Goal: Task Accomplishment & Management: Complete application form

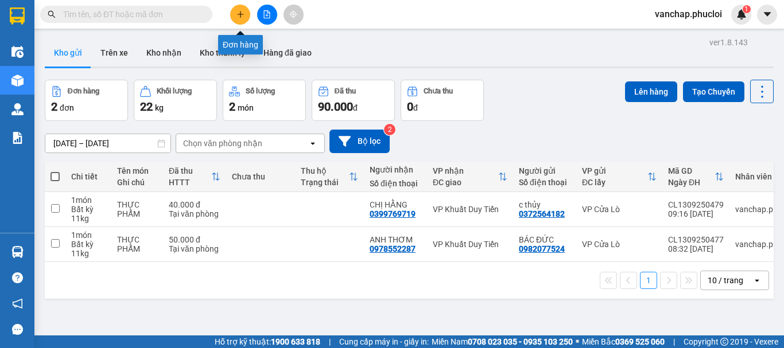
click at [240, 20] on button at bounding box center [240, 15] width 20 height 20
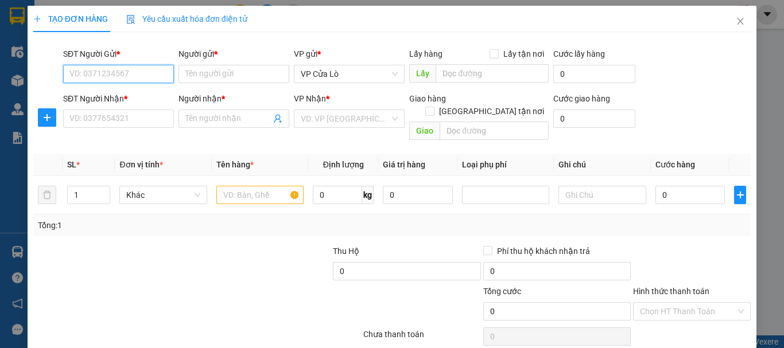
click at [133, 74] on input "SĐT Người Gửi *" at bounding box center [118, 74] width 111 height 18
type input "0352731386"
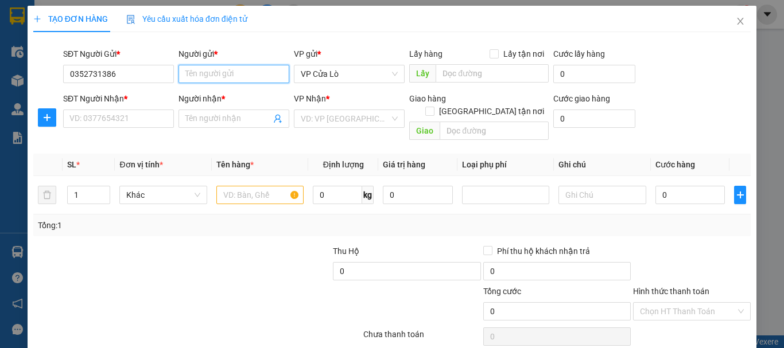
click at [188, 72] on input "Người gửi *" at bounding box center [233, 74] width 111 height 18
click at [324, 73] on span "VP Cửa Lò" at bounding box center [349, 73] width 97 height 17
type input "chị [PERSON_NAME]"
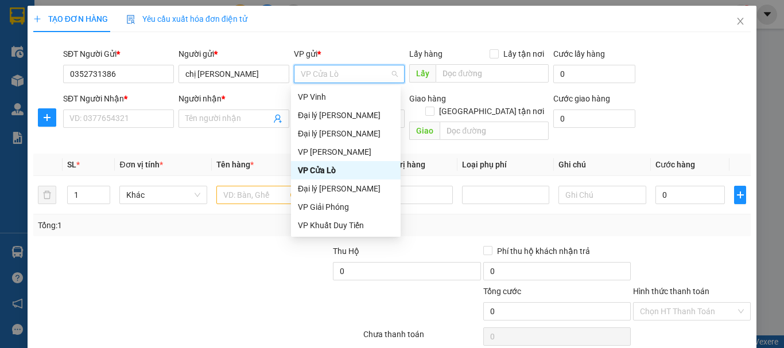
click at [335, 173] on div "VP Cửa Lò" at bounding box center [346, 170] width 96 height 13
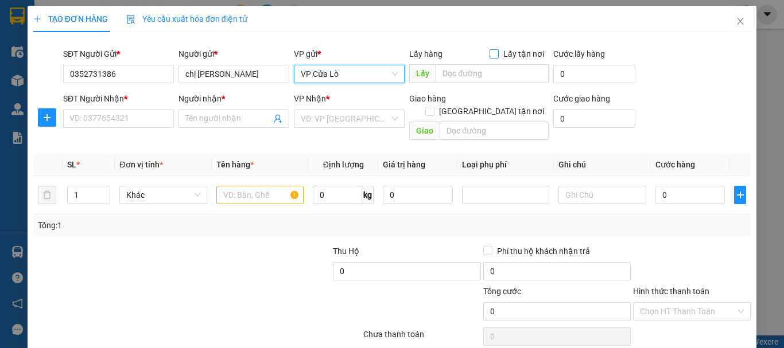
click at [493, 53] on input "Lấy tận nơi" at bounding box center [493, 53] width 8 height 8
checkbox input "true"
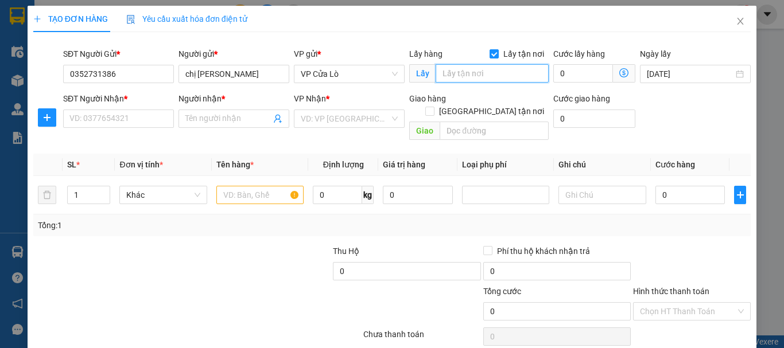
click at [475, 76] on input "text" at bounding box center [492, 73] width 113 height 18
click at [346, 73] on span "VP Cửa Lò" at bounding box center [349, 73] width 97 height 17
type input "quán hành"
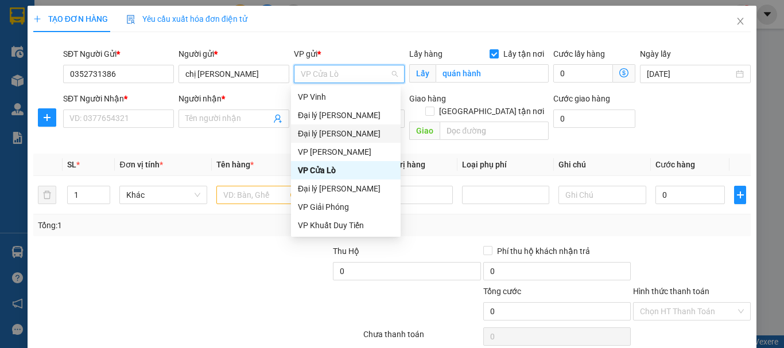
scroll to position [18, 0]
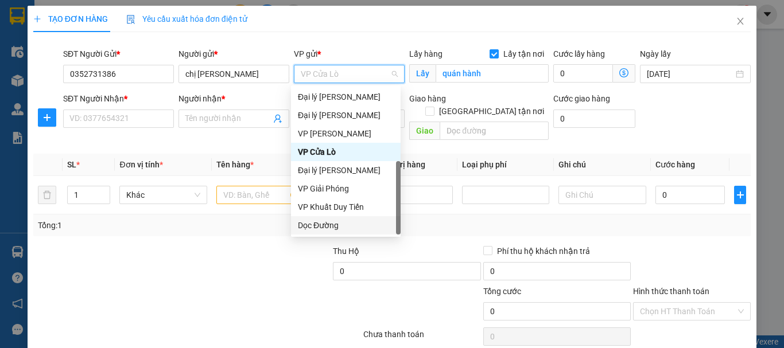
click at [331, 222] on div "Dọc Đường" at bounding box center [346, 225] width 96 height 13
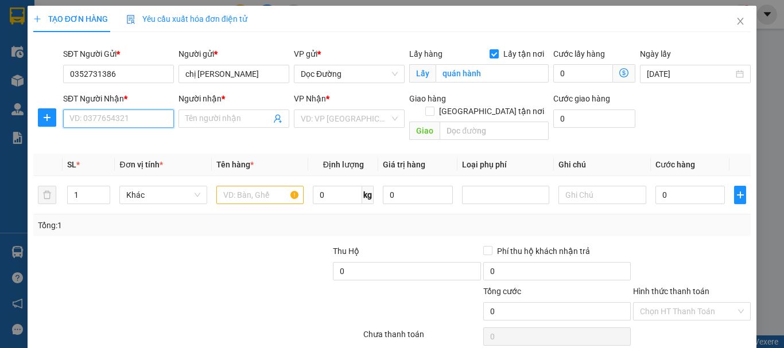
click at [131, 113] on input "SĐT Người Nhận *" at bounding box center [118, 119] width 111 height 18
type input "0352731386"
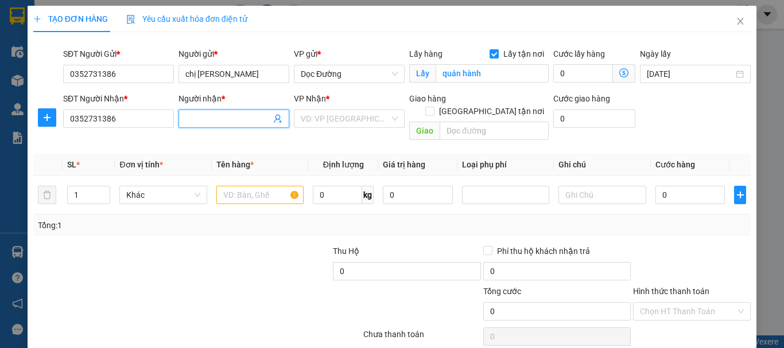
click at [204, 118] on input "Người nhận *" at bounding box center [228, 118] width 86 height 13
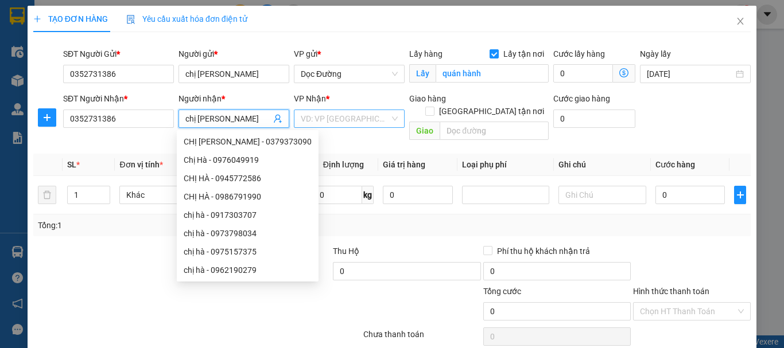
type input "chị [PERSON_NAME]"
click at [340, 117] on input "search" at bounding box center [345, 118] width 89 height 17
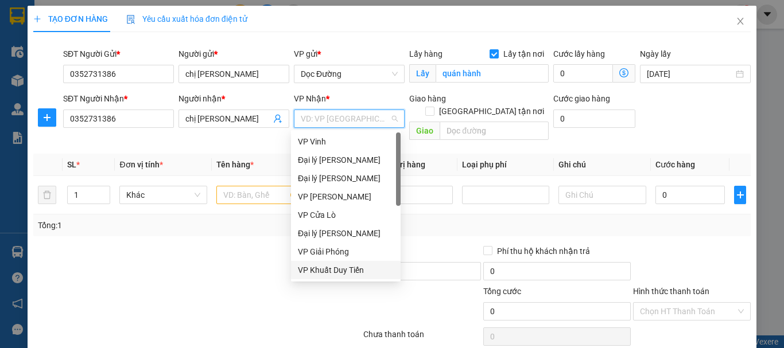
click at [323, 266] on div "VP Khuất Duy Tiến" at bounding box center [346, 270] width 96 height 13
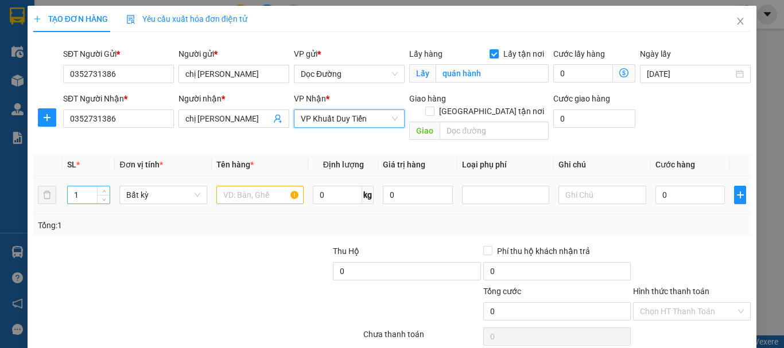
click at [88, 187] on input "1" at bounding box center [89, 195] width 42 height 17
type input "3"
click at [238, 186] on input "text" at bounding box center [259, 195] width 87 height 18
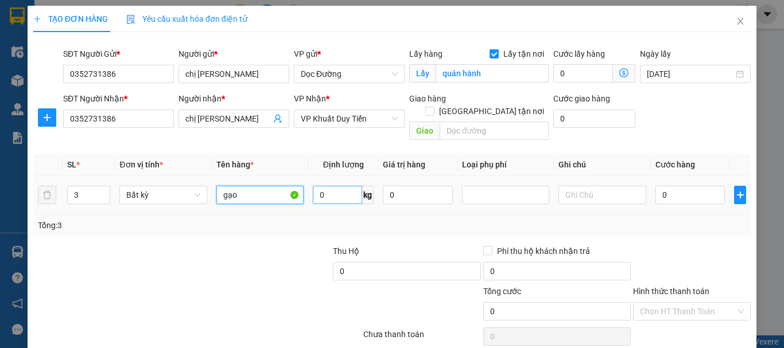
type input "gạo"
click at [320, 186] on input "0" at bounding box center [337, 195] width 49 height 18
type input "60"
click at [323, 219] on div "Tổng: 3" at bounding box center [392, 225] width 708 height 13
type input "150.000"
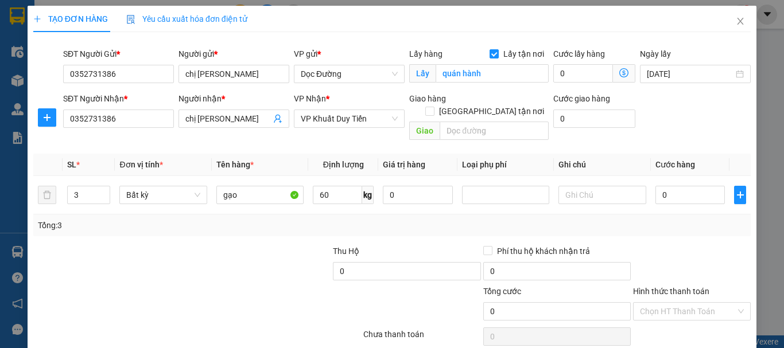
type input "150.000"
click at [662, 186] on input "150.000" at bounding box center [690, 195] width 70 height 18
type input "10.000"
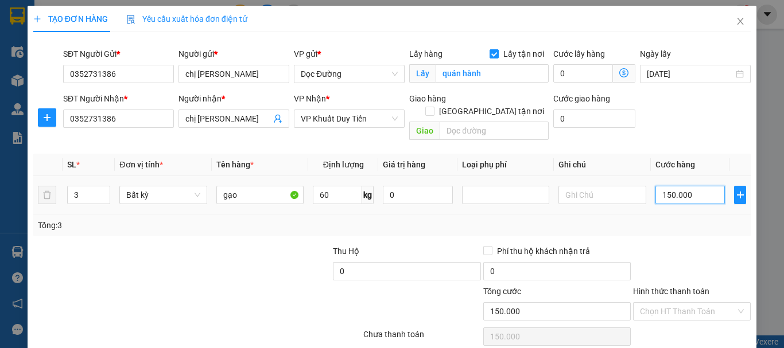
type input "10.000"
type input "120.000"
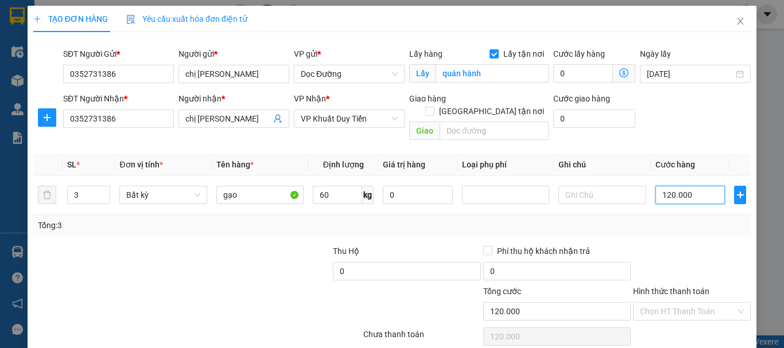
type input "120.000"
click at [661, 245] on div at bounding box center [692, 265] width 120 height 40
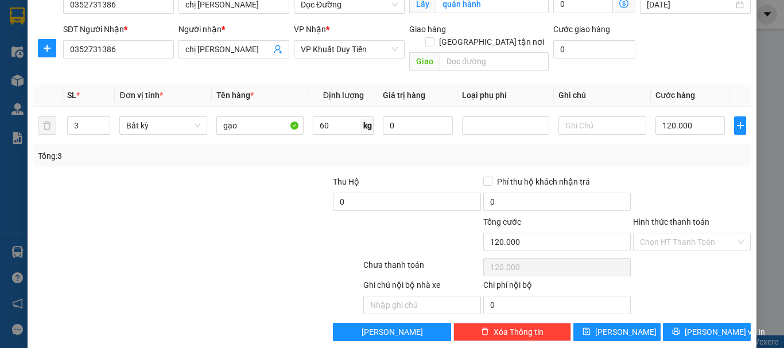
scroll to position [72, 0]
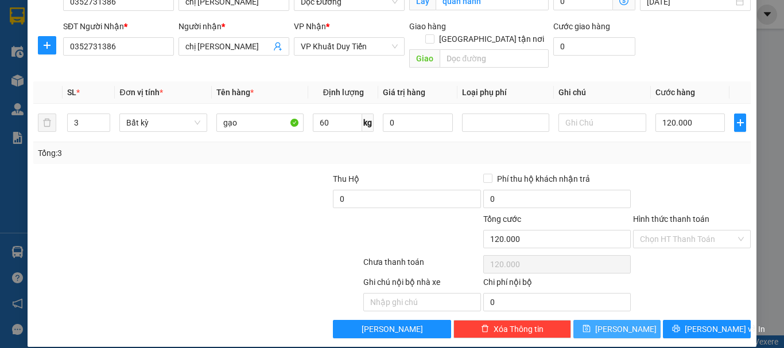
click at [627, 320] on button "[PERSON_NAME]" at bounding box center [617, 329] width 88 height 18
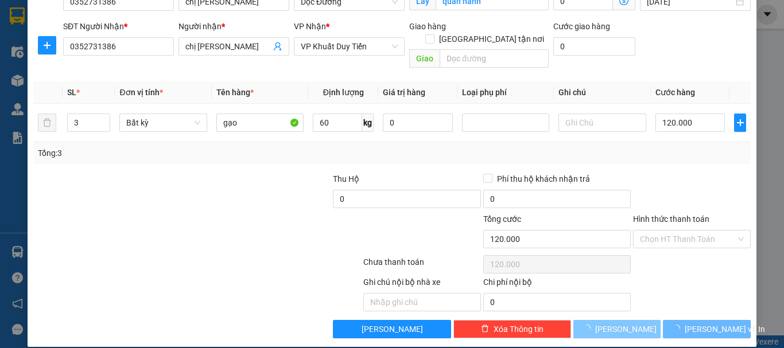
checkbox input "false"
type input "1"
type input "0"
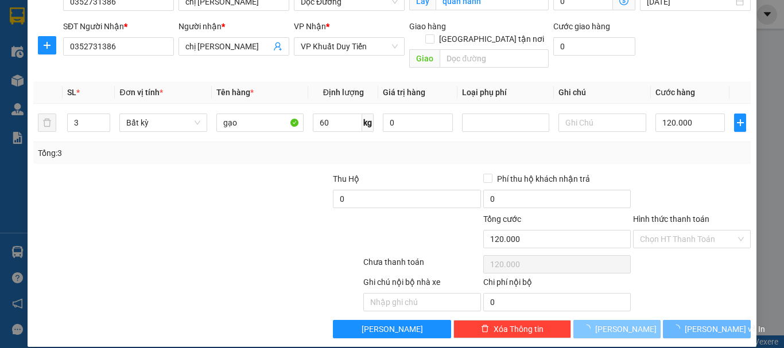
type input "0"
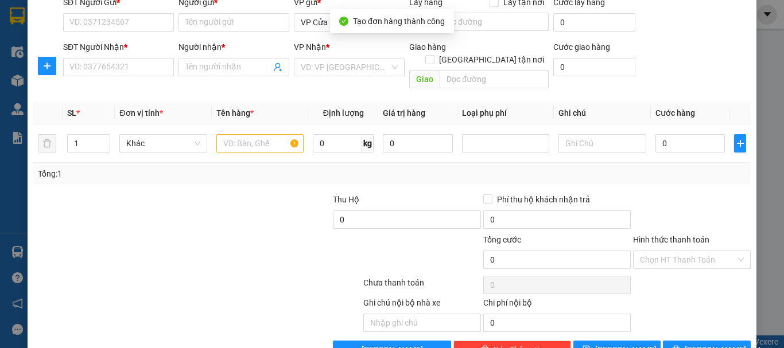
scroll to position [0, 0]
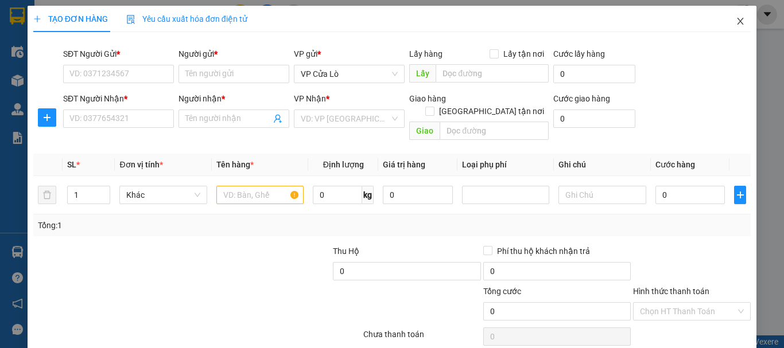
click at [736, 22] on icon "close" at bounding box center [740, 21] width 9 height 9
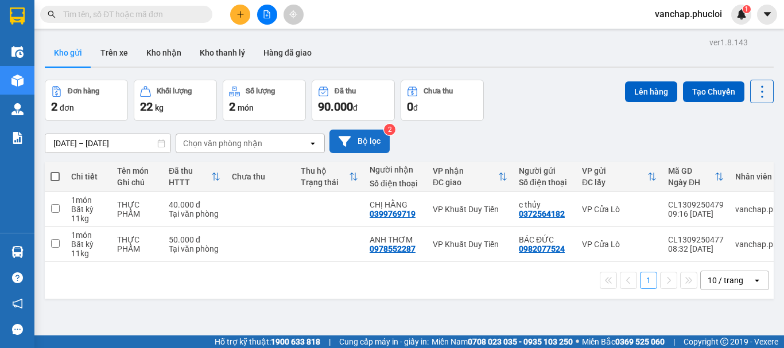
click at [375, 144] on button "Bộ lọc" at bounding box center [359, 142] width 60 height 24
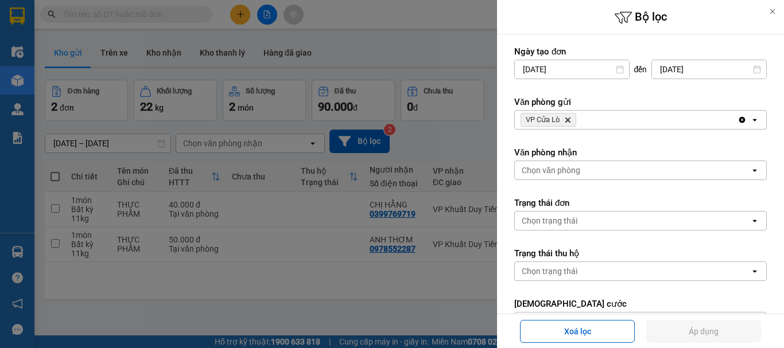
click at [750, 121] on icon "open" at bounding box center [754, 119] width 9 height 9
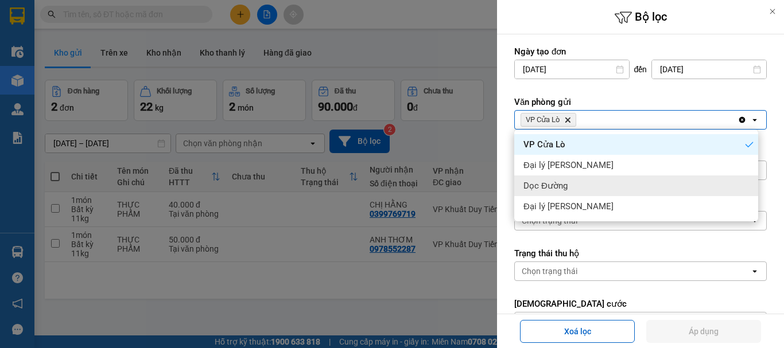
click at [576, 188] on div "Dọc Đường" at bounding box center [636, 186] width 244 height 21
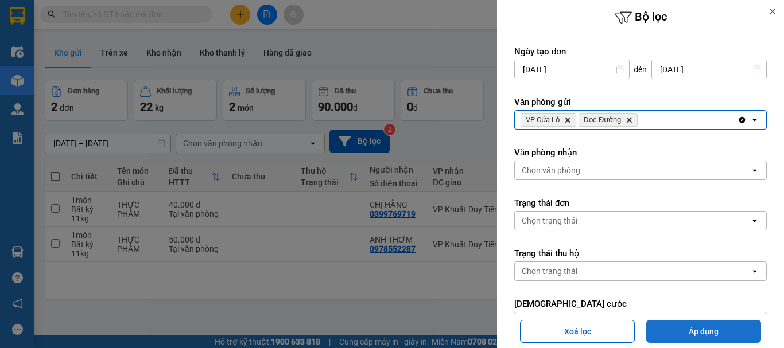
click at [676, 332] on button "Áp dụng" at bounding box center [703, 331] width 115 height 23
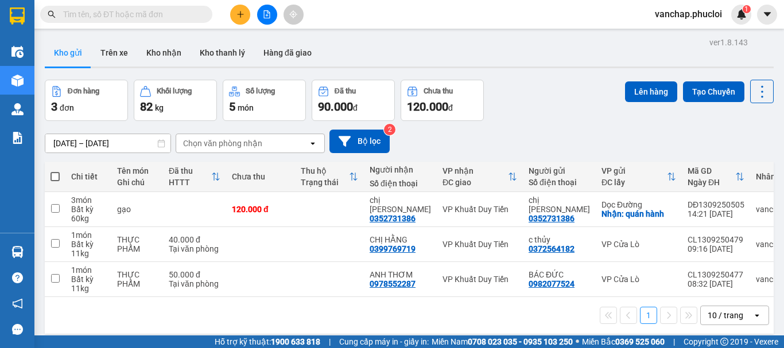
click at [236, 18] on button at bounding box center [240, 15] width 20 height 20
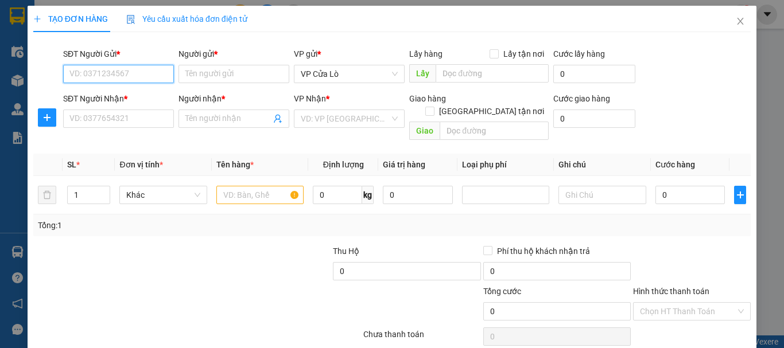
click at [124, 83] on input "SĐT Người Gửi *" at bounding box center [118, 74] width 111 height 18
click at [125, 78] on input "SĐT Người Gửi *" at bounding box center [118, 74] width 111 height 18
type input "0987258415"
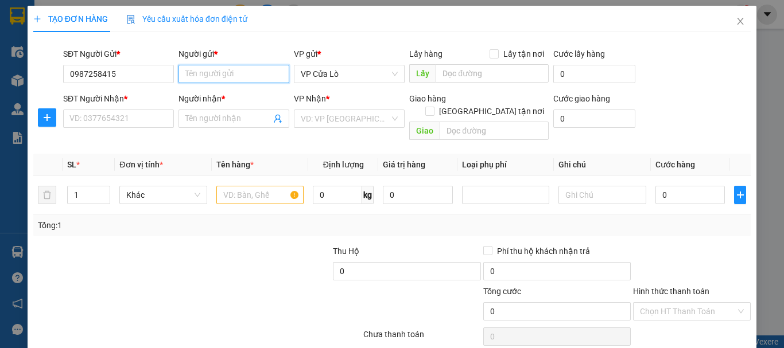
click at [207, 70] on input "Người gửi *" at bounding box center [233, 74] width 111 height 18
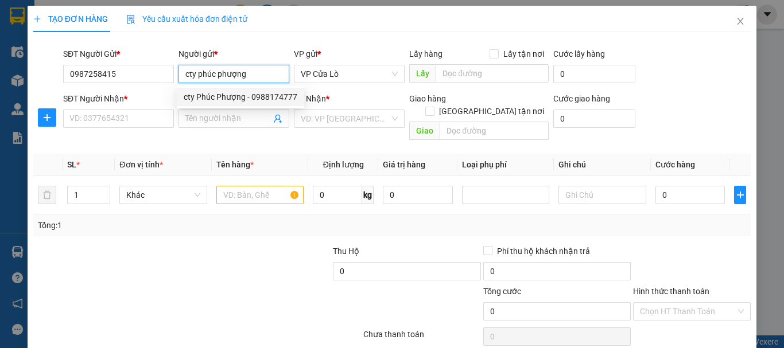
type input "cty phúc phượng"
click at [351, 64] on div "VP gửi *" at bounding box center [349, 56] width 111 height 17
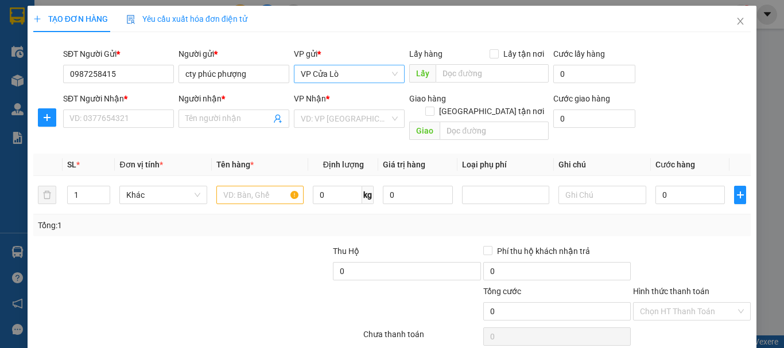
click at [346, 71] on span "VP Cửa Lò" at bounding box center [349, 73] width 97 height 17
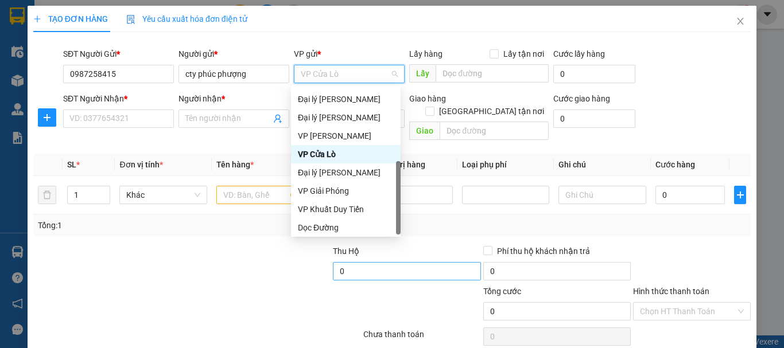
scroll to position [18, 0]
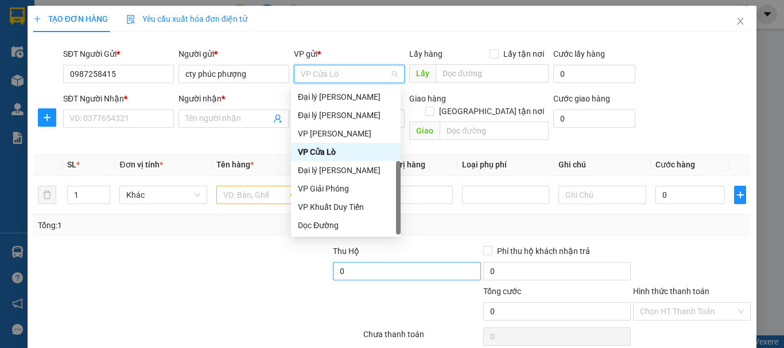
drag, startPoint x: 397, startPoint y: 154, endPoint x: 393, endPoint y: 253, distance: 99.3
click at [393, 253] on body "Kết quả tìm kiếm ( 0 ) Bộ lọc No Data vanchap.phucloi 1 Điều hành xe Kho hàng m…" at bounding box center [392, 174] width 784 height 348
click at [332, 229] on div "Dọc Đường" at bounding box center [346, 225] width 96 height 13
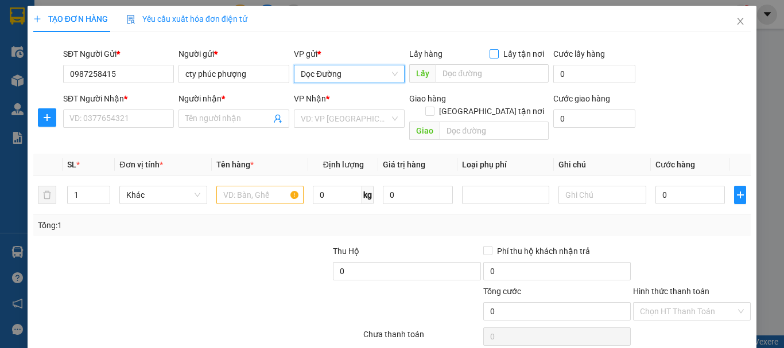
click at [489, 56] on input "Lấy tận nơi" at bounding box center [493, 53] width 8 height 8
checkbox input "true"
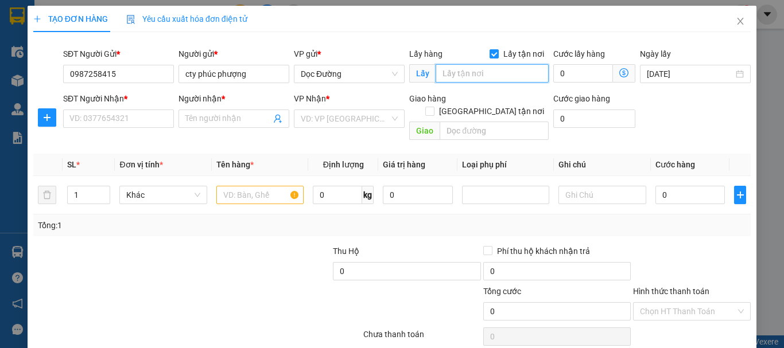
click at [479, 80] on input "text" at bounding box center [492, 73] width 113 height 18
type input "hoang mai"
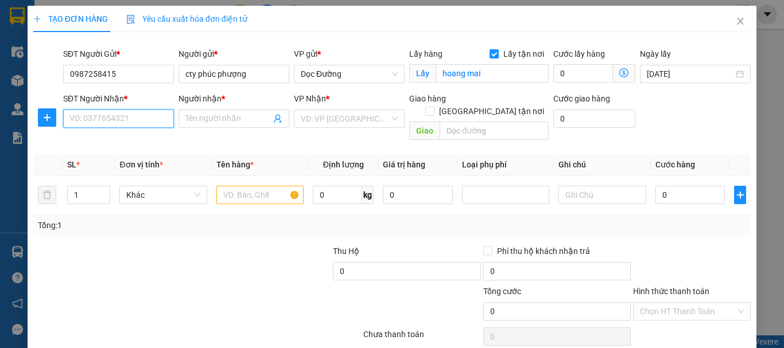
click at [88, 119] on input "SĐT Người Nhận *" at bounding box center [118, 119] width 111 height 18
paste input "0984764966"
type input "0984764966"
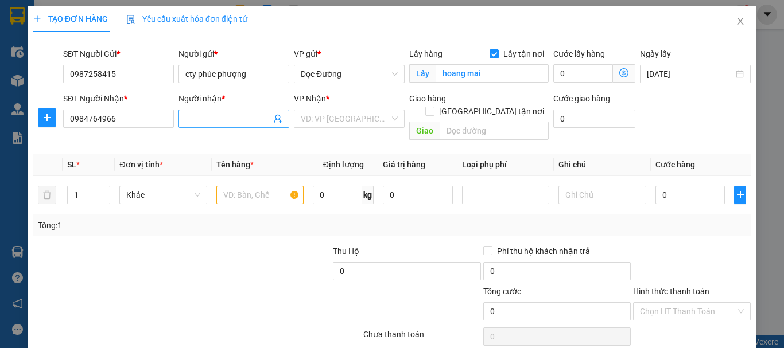
click at [212, 118] on input "Người nhận *" at bounding box center [228, 118] width 86 height 13
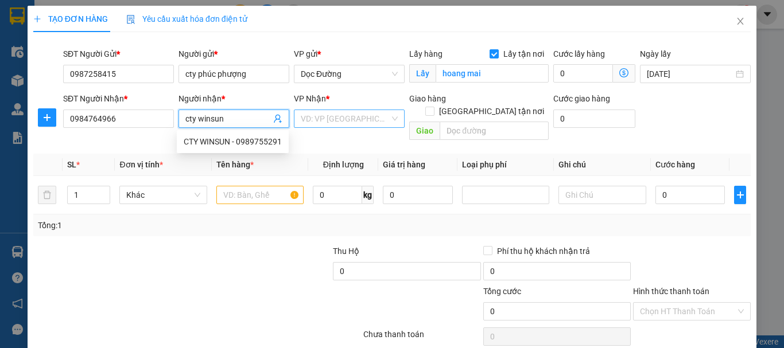
type input "cty winsun"
click at [327, 115] on input "search" at bounding box center [345, 118] width 89 height 17
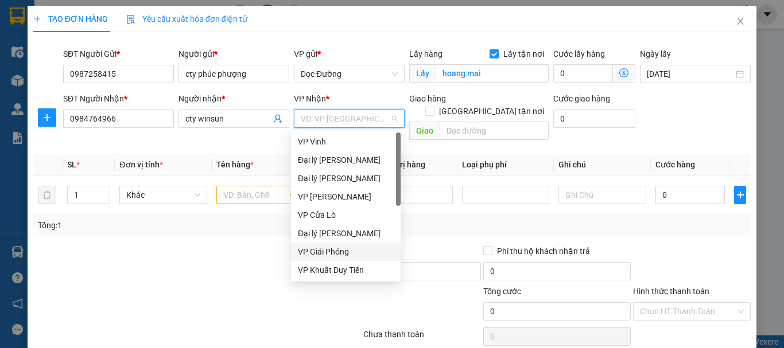
click at [316, 251] on div "VP Giải Phóng" at bounding box center [346, 252] width 96 height 13
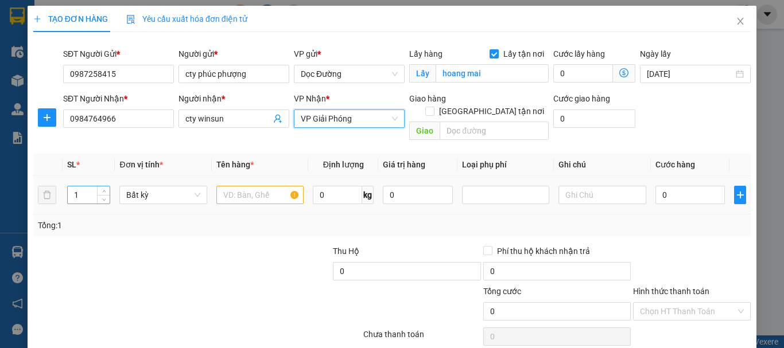
click at [83, 187] on input "1" at bounding box center [89, 195] width 42 height 17
type input "2"
click at [224, 186] on input "text" at bounding box center [259, 195] width 87 height 18
type input "e"
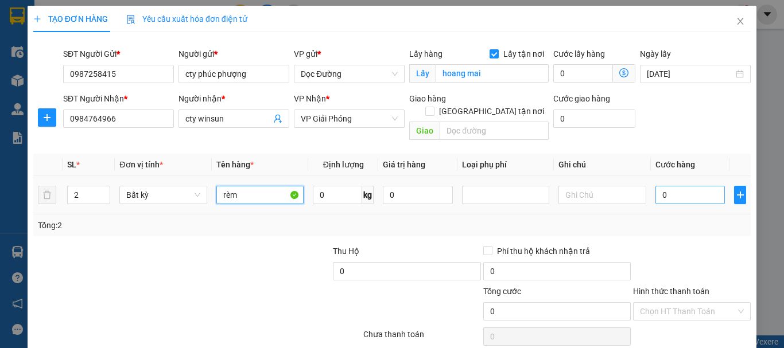
type input "rèm"
click at [655, 186] on input "0" at bounding box center [690, 195] width 70 height 18
type input "1"
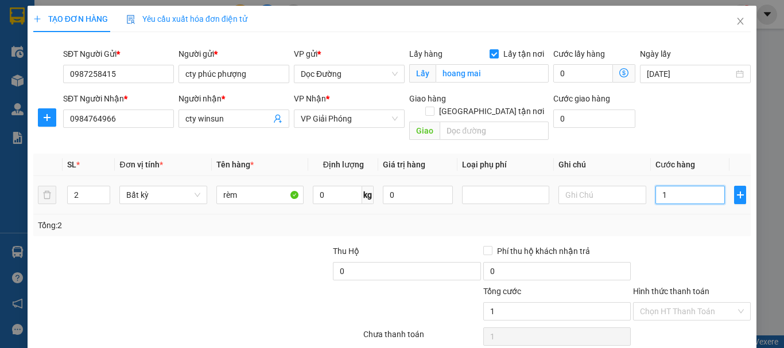
type input "14"
type input "140"
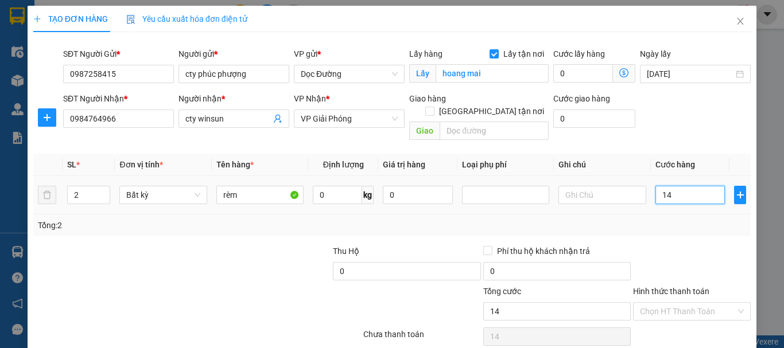
type input "140"
type input "140.000"
click at [642, 226] on div "Transit Pickup Surcharge Ids Transit Deliver Surcharge Ids Transit Deliver Surc…" at bounding box center [391, 226] width 717 height 370
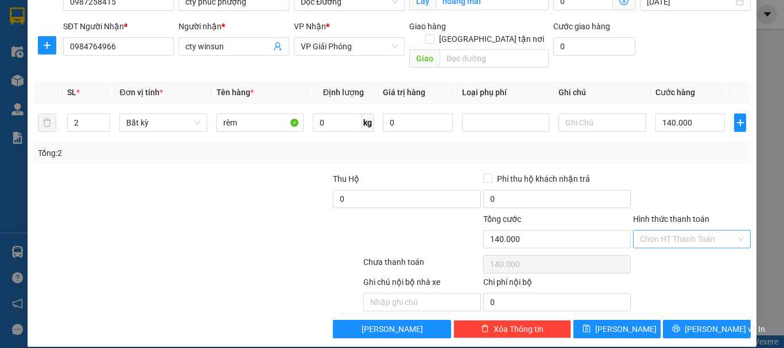
click at [679, 231] on input "Hình thức thanh toán" at bounding box center [688, 239] width 96 height 17
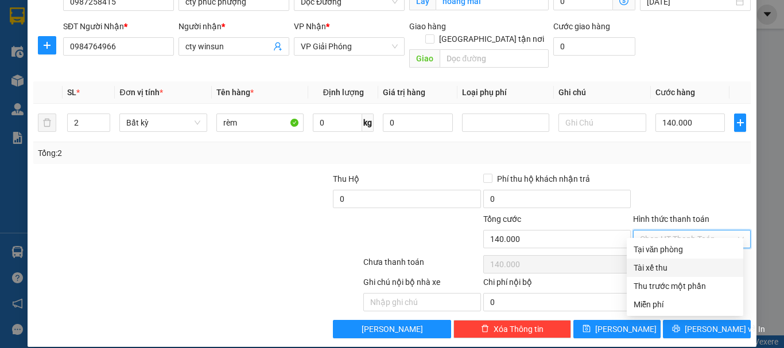
click at [657, 268] on div "Tài xế thu" at bounding box center [685, 268] width 103 height 13
type input "0"
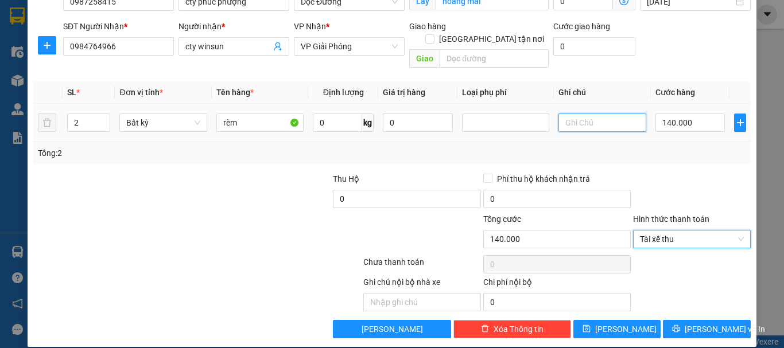
click at [566, 114] on input "text" at bounding box center [601, 123] width 87 height 18
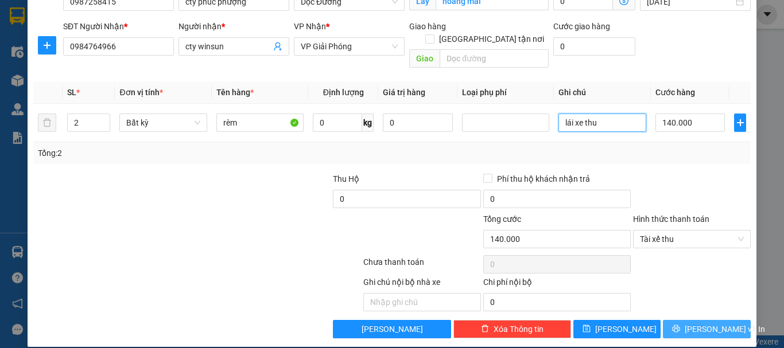
type input "lái xe thu"
click at [680, 325] on icon "printer" at bounding box center [676, 328] width 7 height 7
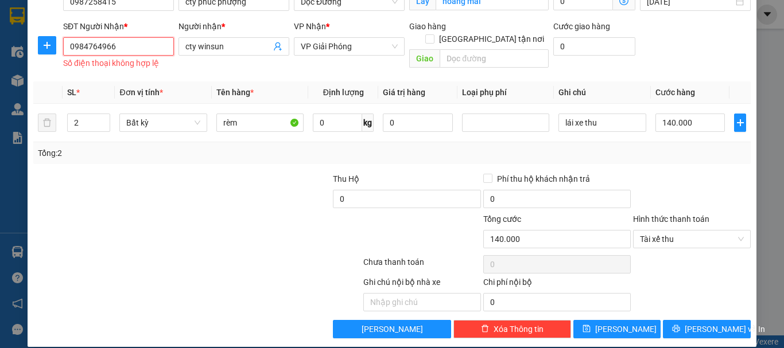
click at [144, 48] on input "0984764966" at bounding box center [118, 46] width 111 height 18
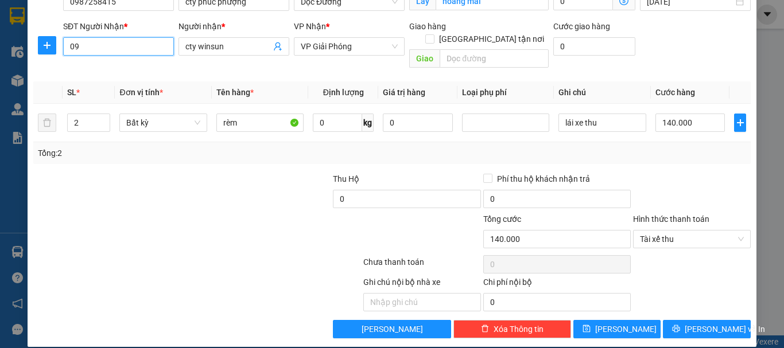
type input "0"
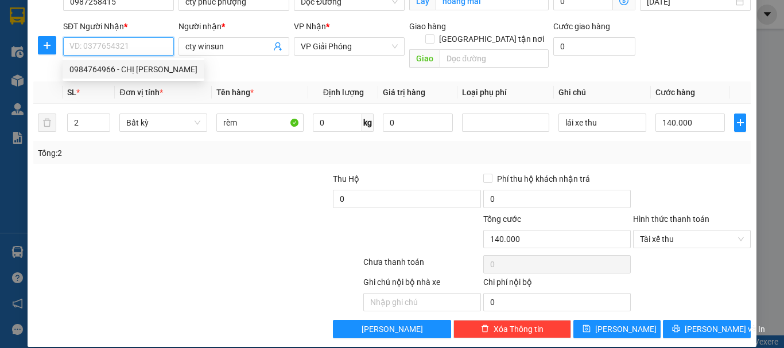
click at [118, 73] on div "0984764966 - CHỊ [PERSON_NAME]" at bounding box center [133, 69] width 128 height 13
type input "0984764966"
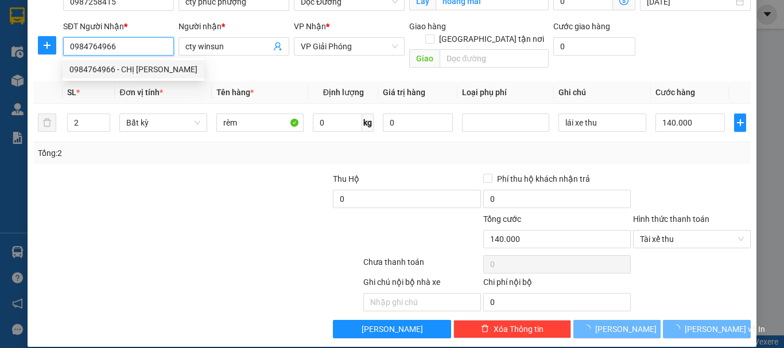
type input "CHỊ [PERSON_NAME]"
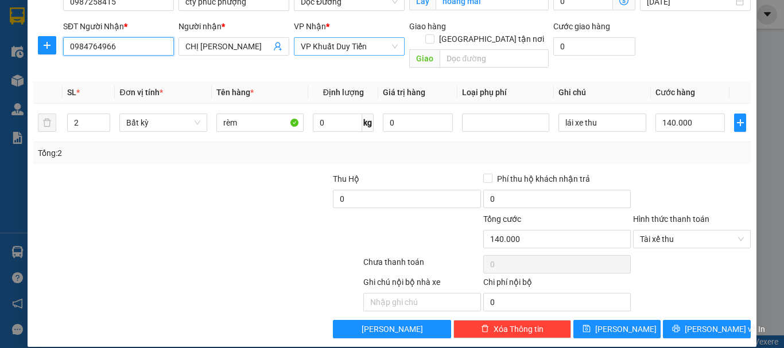
click at [379, 48] on span "VP Khuất Duy Tiến" at bounding box center [349, 46] width 97 height 17
type input "0984764966"
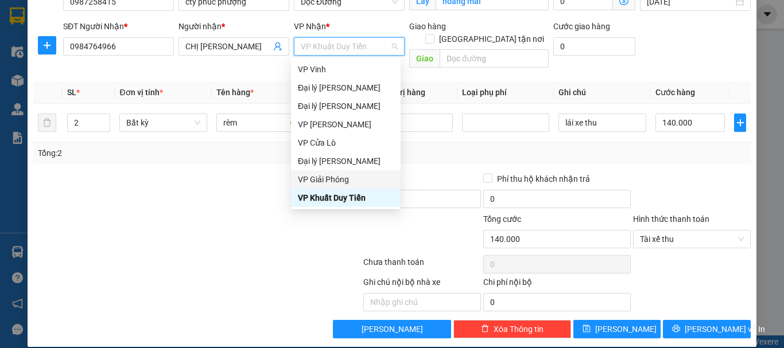
click at [320, 181] on div "VP Giải Phóng" at bounding box center [346, 179] width 96 height 13
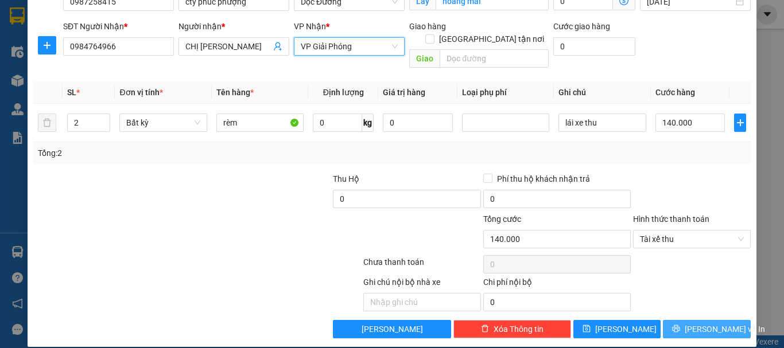
click at [686, 320] on button "[PERSON_NAME] và In" at bounding box center [707, 329] width 88 height 18
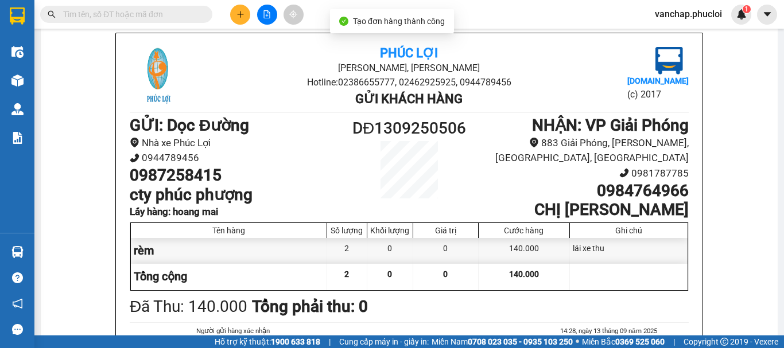
scroll to position [68, 0]
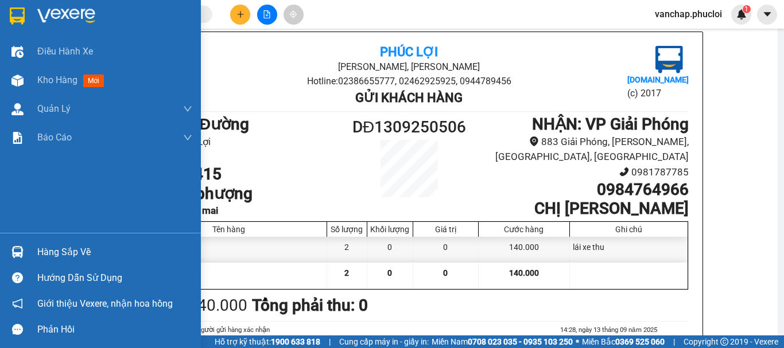
click at [41, 11] on img at bounding box center [66, 15] width 58 height 17
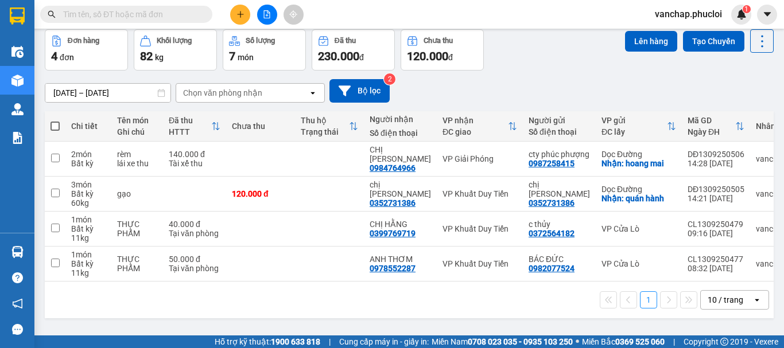
scroll to position [53, 0]
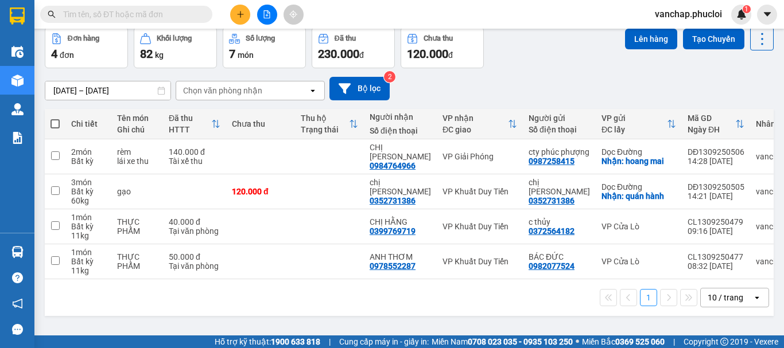
click at [53, 123] on span at bounding box center [54, 123] width 9 height 9
click at [55, 118] on input "checkbox" at bounding box center [55, 118] width 0 height 0
checkbox input "true"
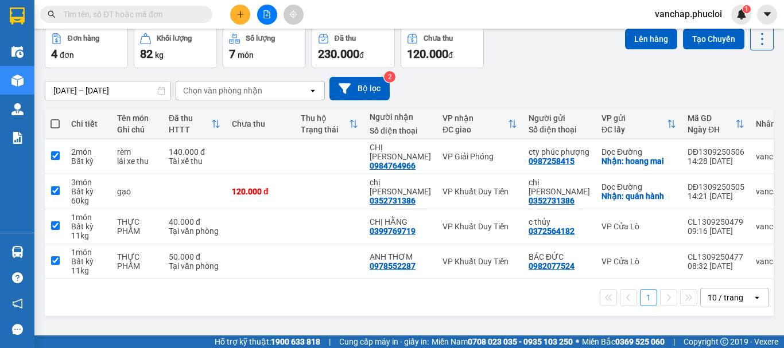
checkbox input "true"
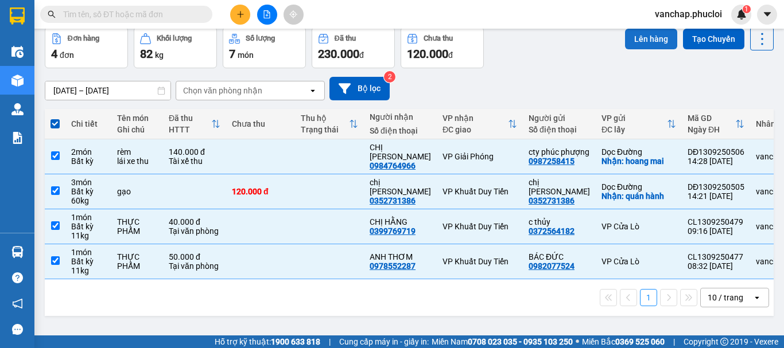
click at [648, 39] on button "Lên hàng" at bounding box center [651, 39] width 52 height 21
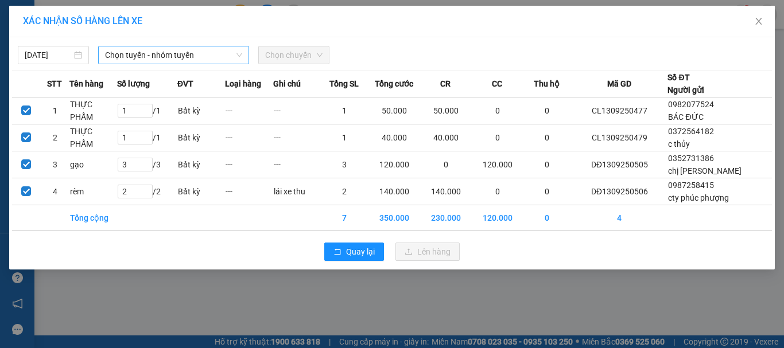
click at [128, 52] on span "Chọn tuyến - nhóm tuyến" at bounding box center [173, 54] width 137 height 17
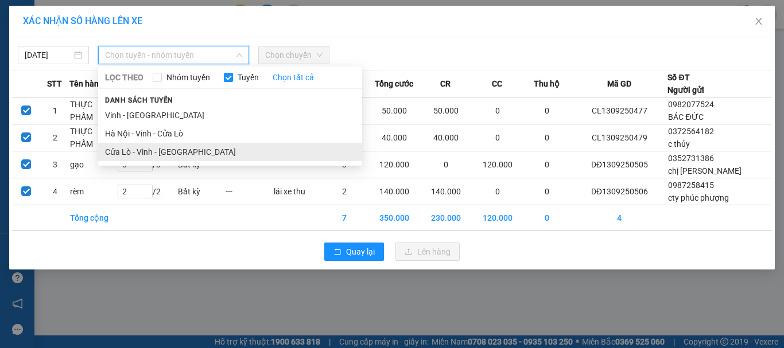
click at [130, 149] on li "Cửa Lò - Vinh - [GEOGRAPHIC_DATA]" at bounding box center [230, 152] width 264 height 18
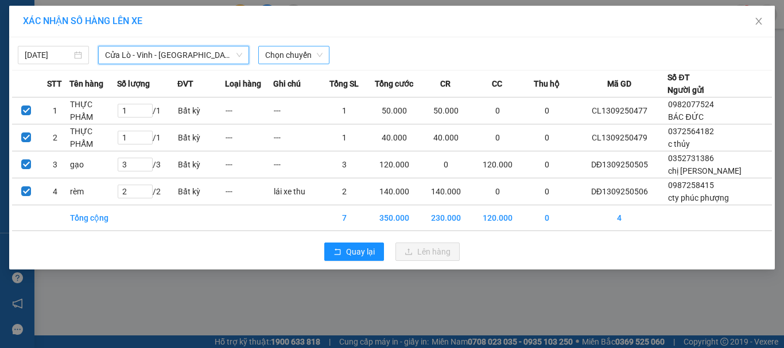
click at [297, 52] on span "Chọn chuyến" at bounding box center [293, 54] width 57 height 17
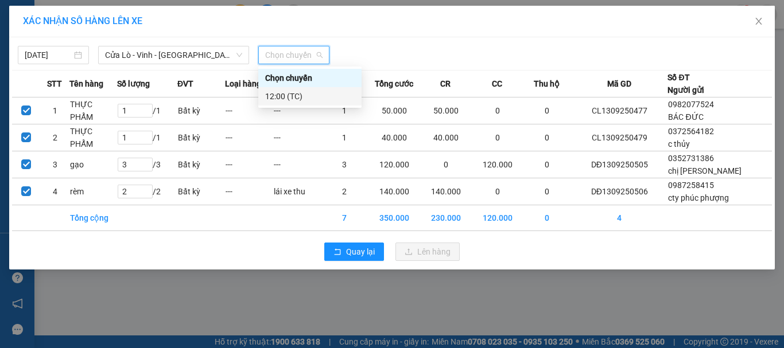
click at [285, 92] on div "12:00 (TC)" at bounding box center [310, 96] width 90 height 13
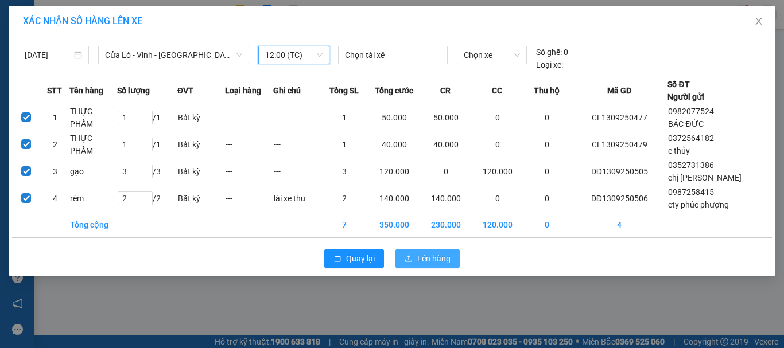
click at [418, 259] on span "Lên hàng" at bounding box center [433, 258] width 33 height 13
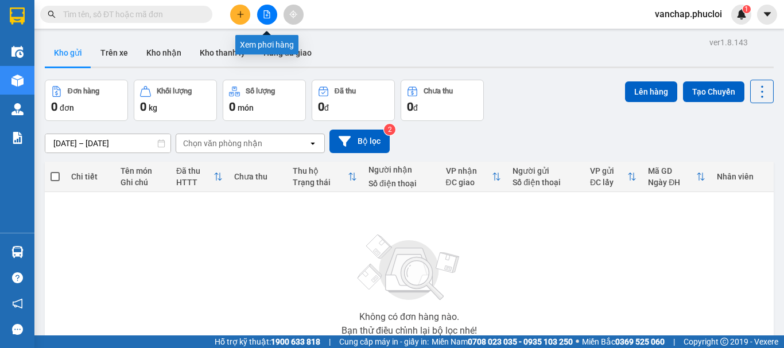
click at [265, 6] on button at bounding box center [267, 15] width 20 height 20
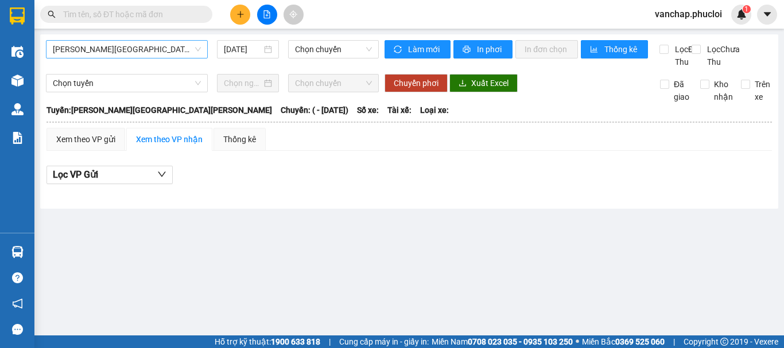
click at [110, 47] on span "Vinh - [GEOGRAPHIC_DATA]" at bounding box center [127, 49] width 148 height 17
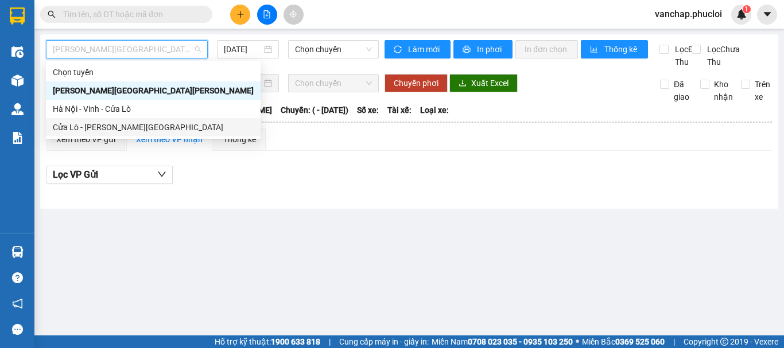
click at [87, 134] on div "Cửa Lò - Vinh - [GEOGRAPHIC_DATA]" at bounding box center [153, 127] width 215 height 18
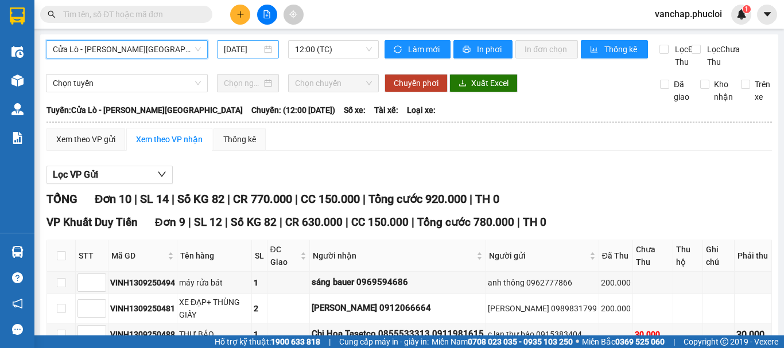
click at [270, 53] on div "[DATE]" at bounding box center [248, 49] width 62 height 18
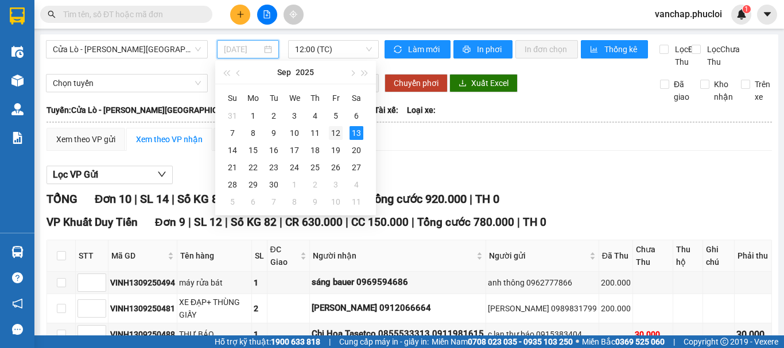
click at [340, 135] on div "12" at bounding box center [336, 133] width 14 height 14
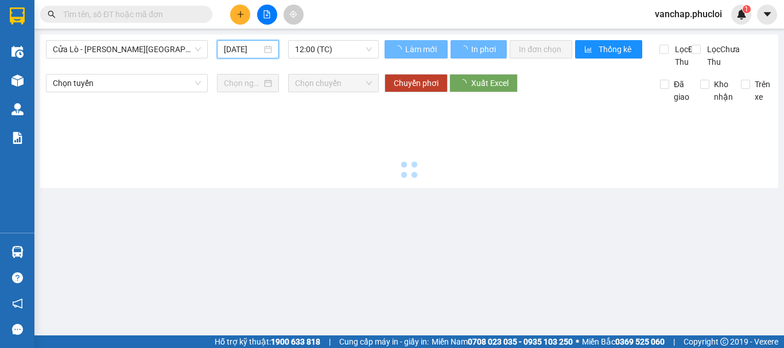
type input "12/09/2025"
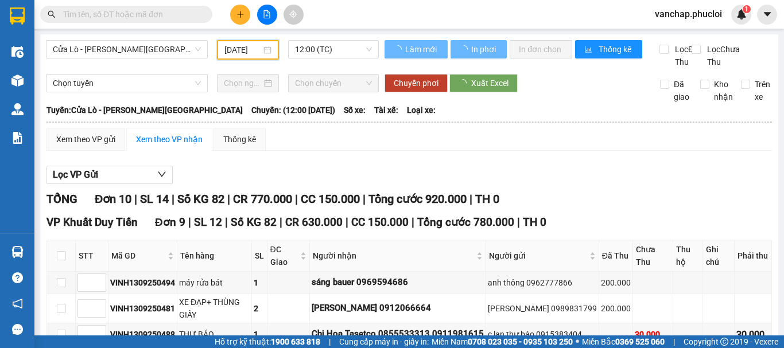
scroll to position [0, 3]
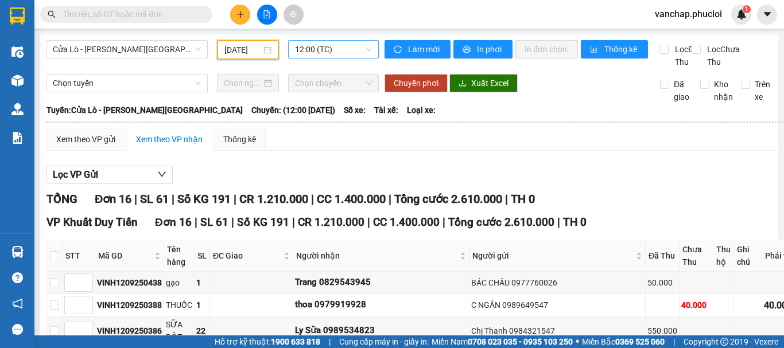
click at [323, 49] on span "12:00 (TC)" at bounding box center [333, 49] width 77 height 17
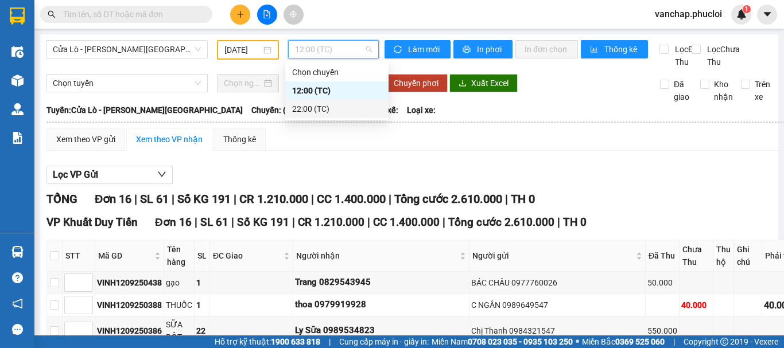
click at [316, 109] on div "22:00 (TC)" at bounding box center [337, 109] width 90 height 13
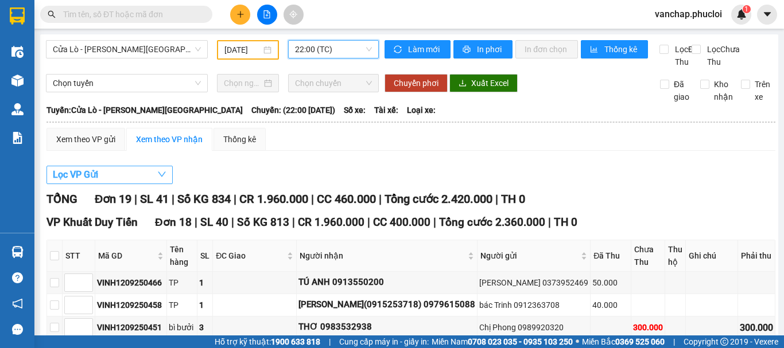
click at [133, 184] on button "Lọc VP Gửi" at bounding box center [109, 175] width 126 height 18
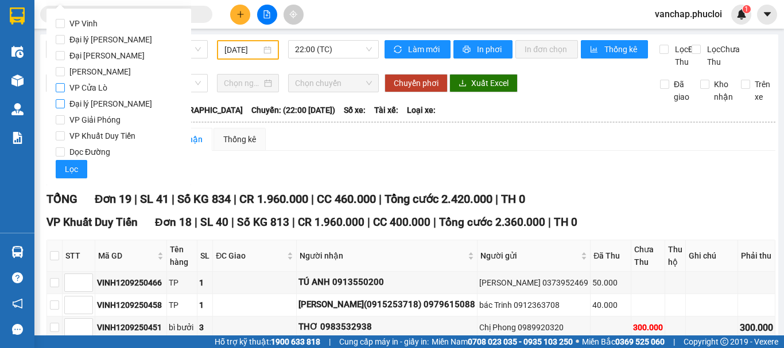
click at [60, 88] on input "VP Cửa Lò" at bounding box center [60, 87] width 9 height 9
checkbox input "true"
click at [76, 169] on span "Lọc" at bounding box center [71, 169] width 13 height 13
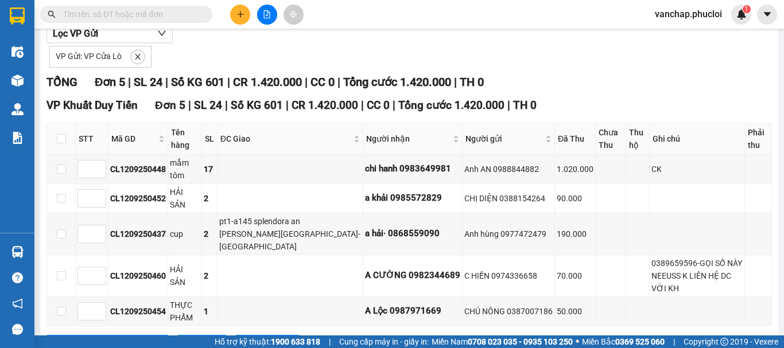
scroll to position [172, 0]
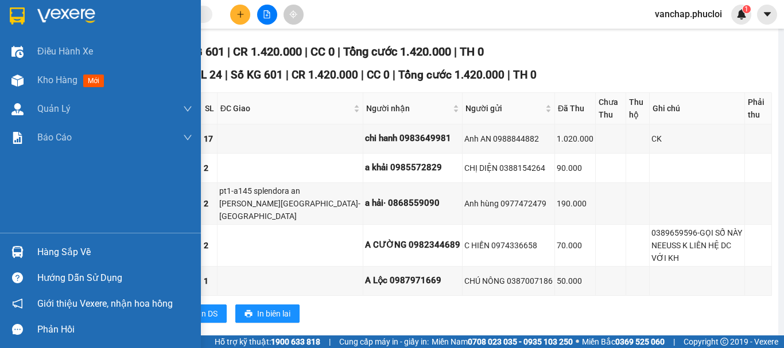
click at [40, 15] on img at bounding box center [66, 15] width 58 height 17
